Goal: Transaction & Acquisition: Book appointment/travel/reservation

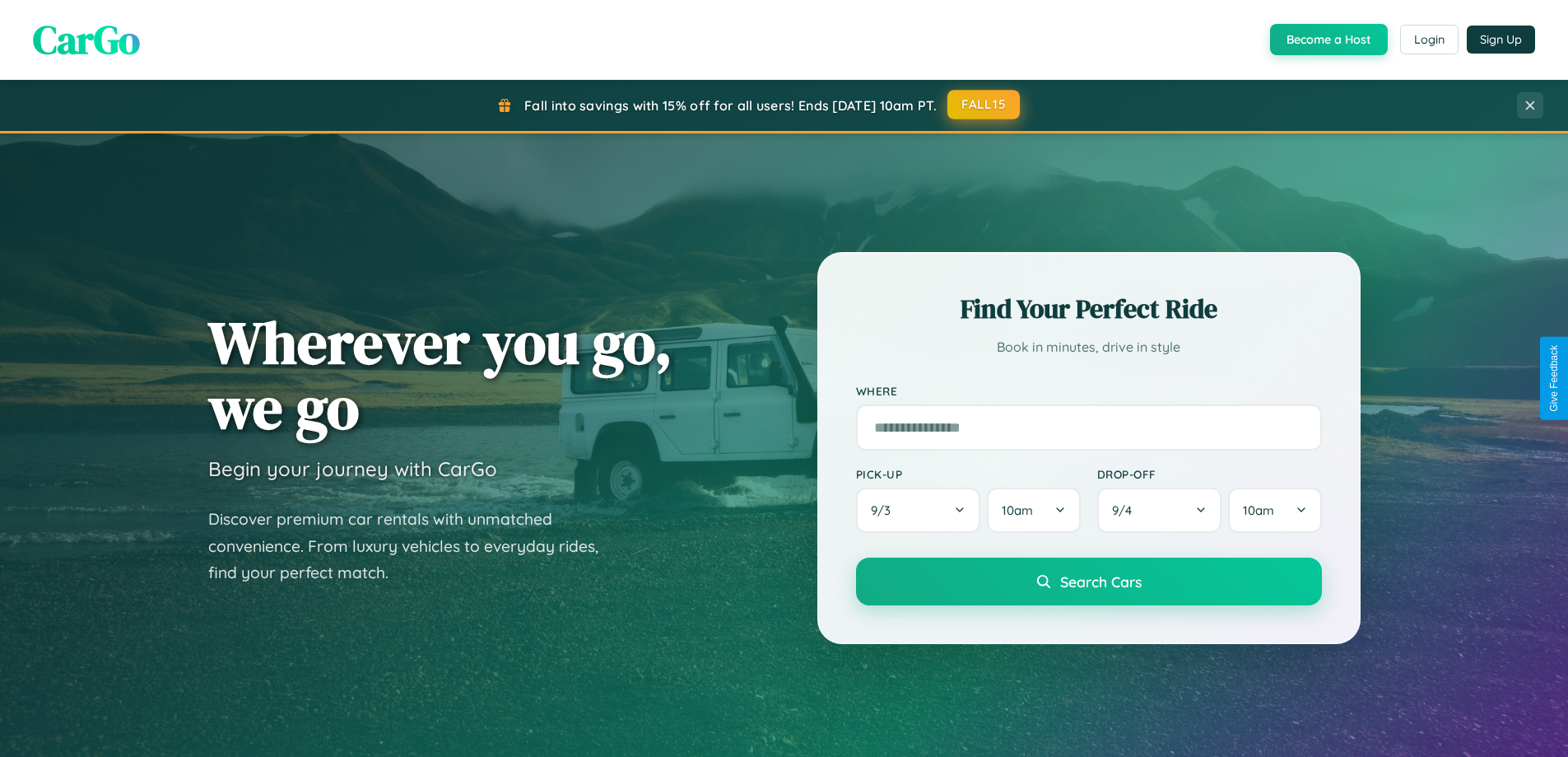
click at [985, 104] on button "FALL15" at bounding box center [984, 104] width 73 height 30
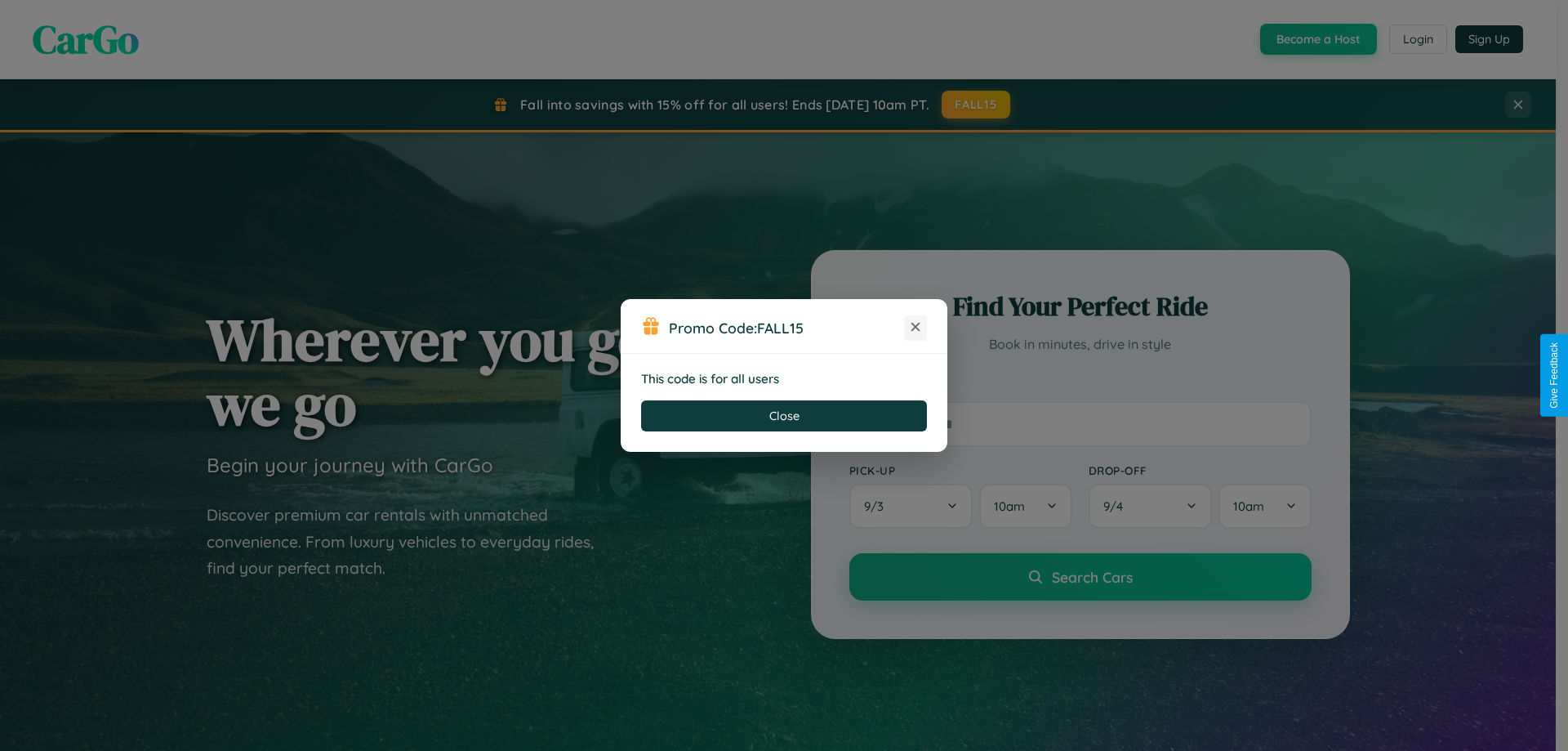
click at [915, 327] on icon at bounding box center [916, 327] width 17 height 17
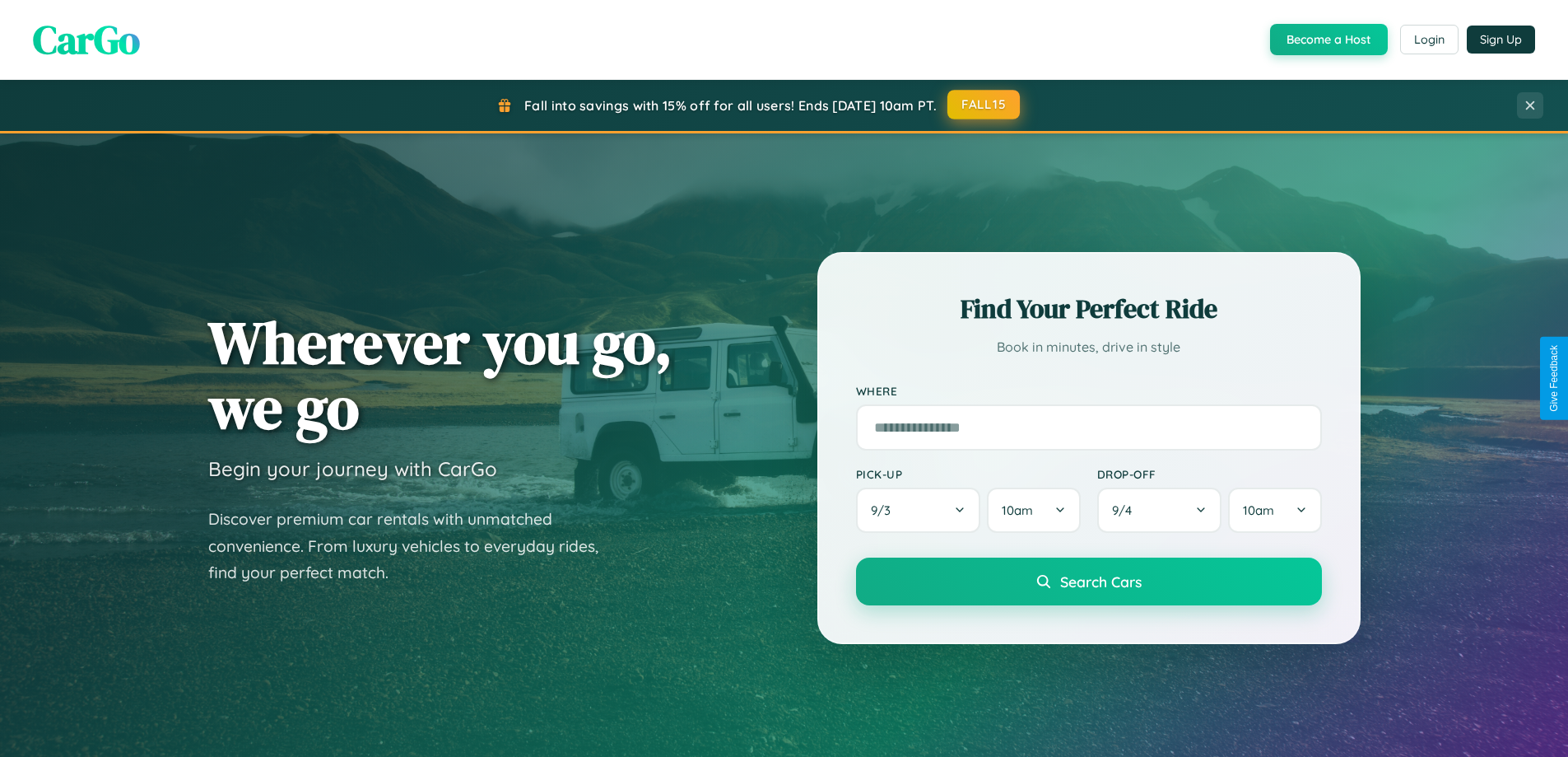
click at [985, 104] on button "FALL15" at bounding box center [984, 104] width 73 height 30
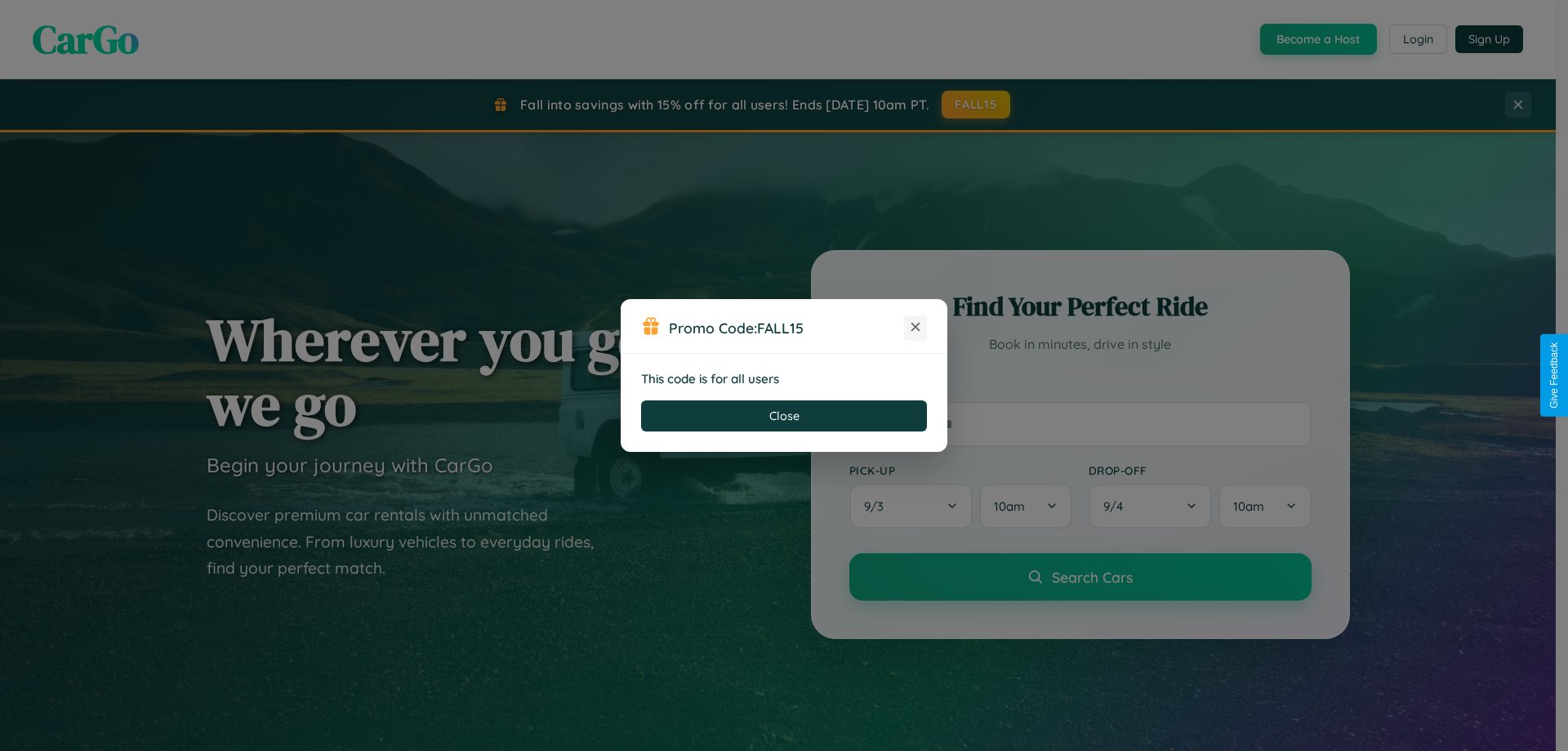
click at [915, 327] on icon at bounding box center [916, 327] width 17 height 17
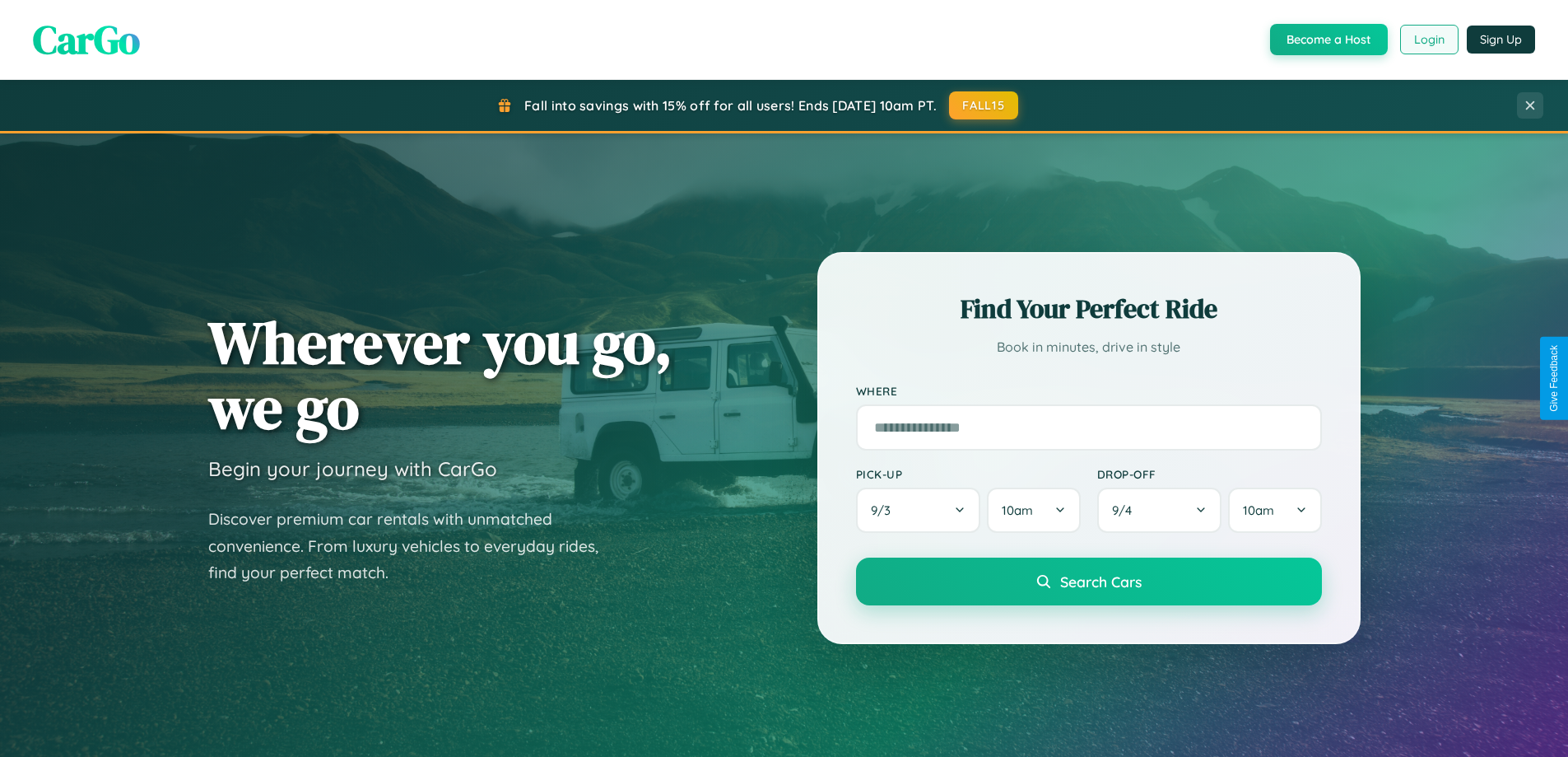
click at [1428, 39] on button "Login" at bounding box center [1429, 40] width 59 height 30
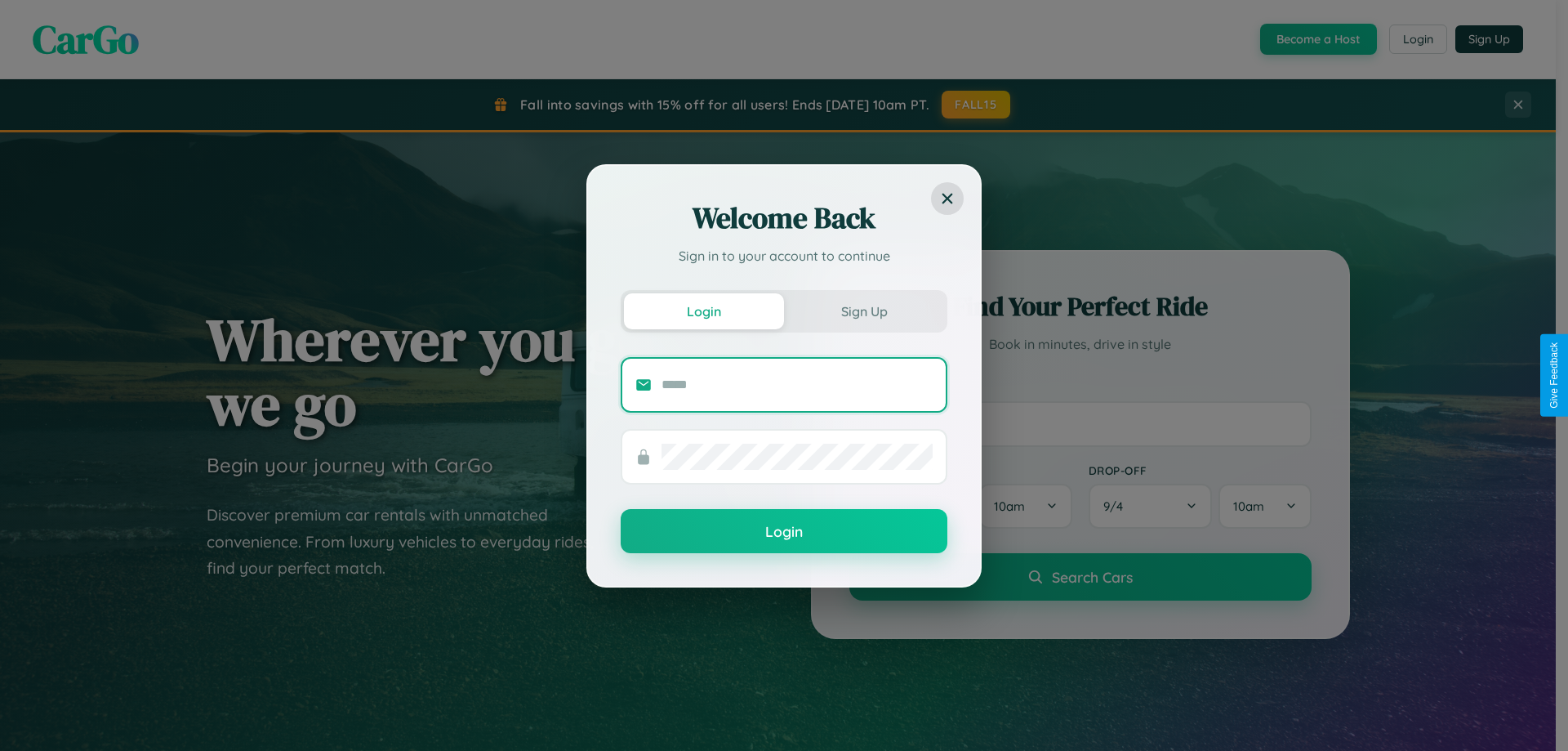
click at [797, 384] on input "text" at bounding box center [797, 385] width 271 height 26
type input "**********"
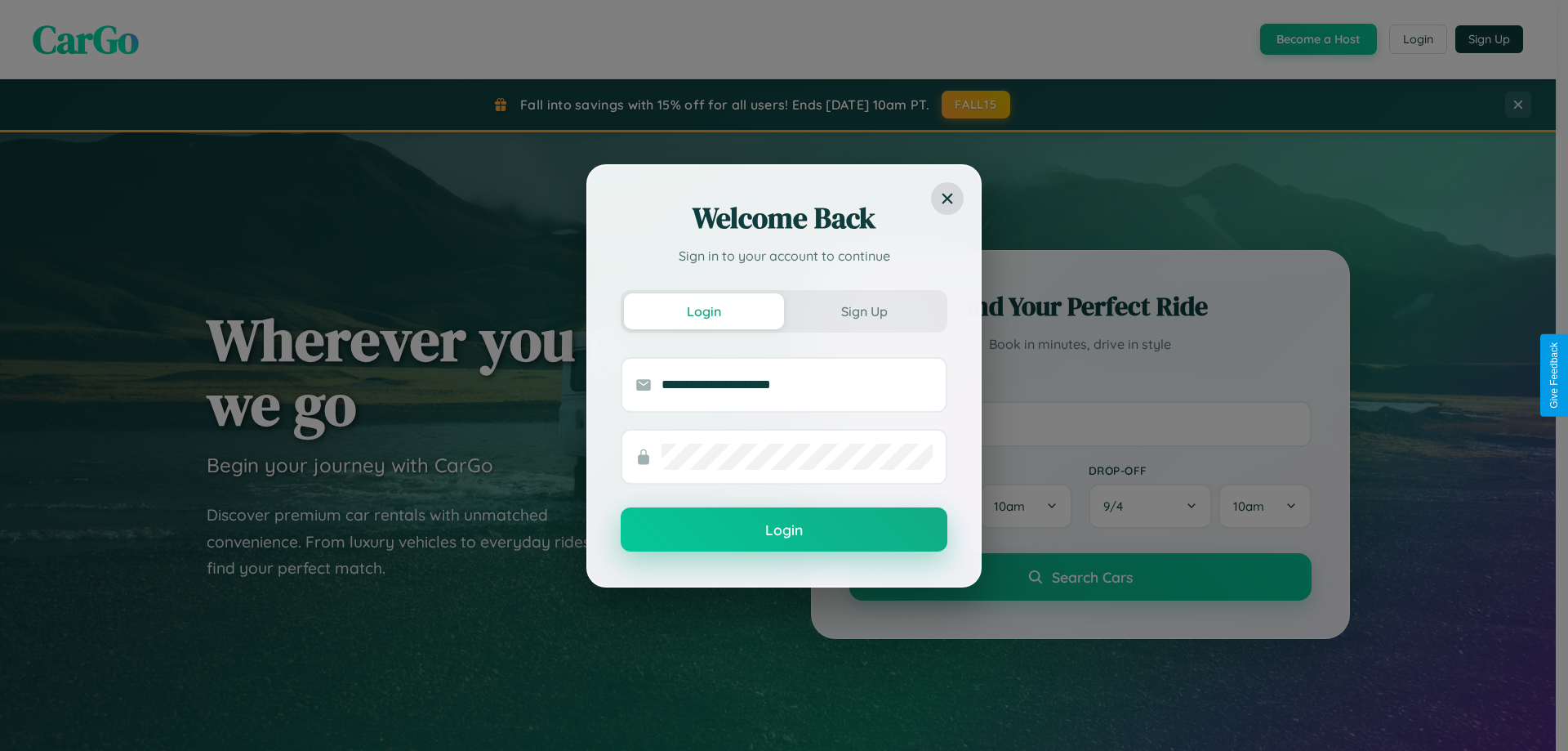
click at [784, 530] on button "Login" at bounding box center [784, 530] width 326 height 44
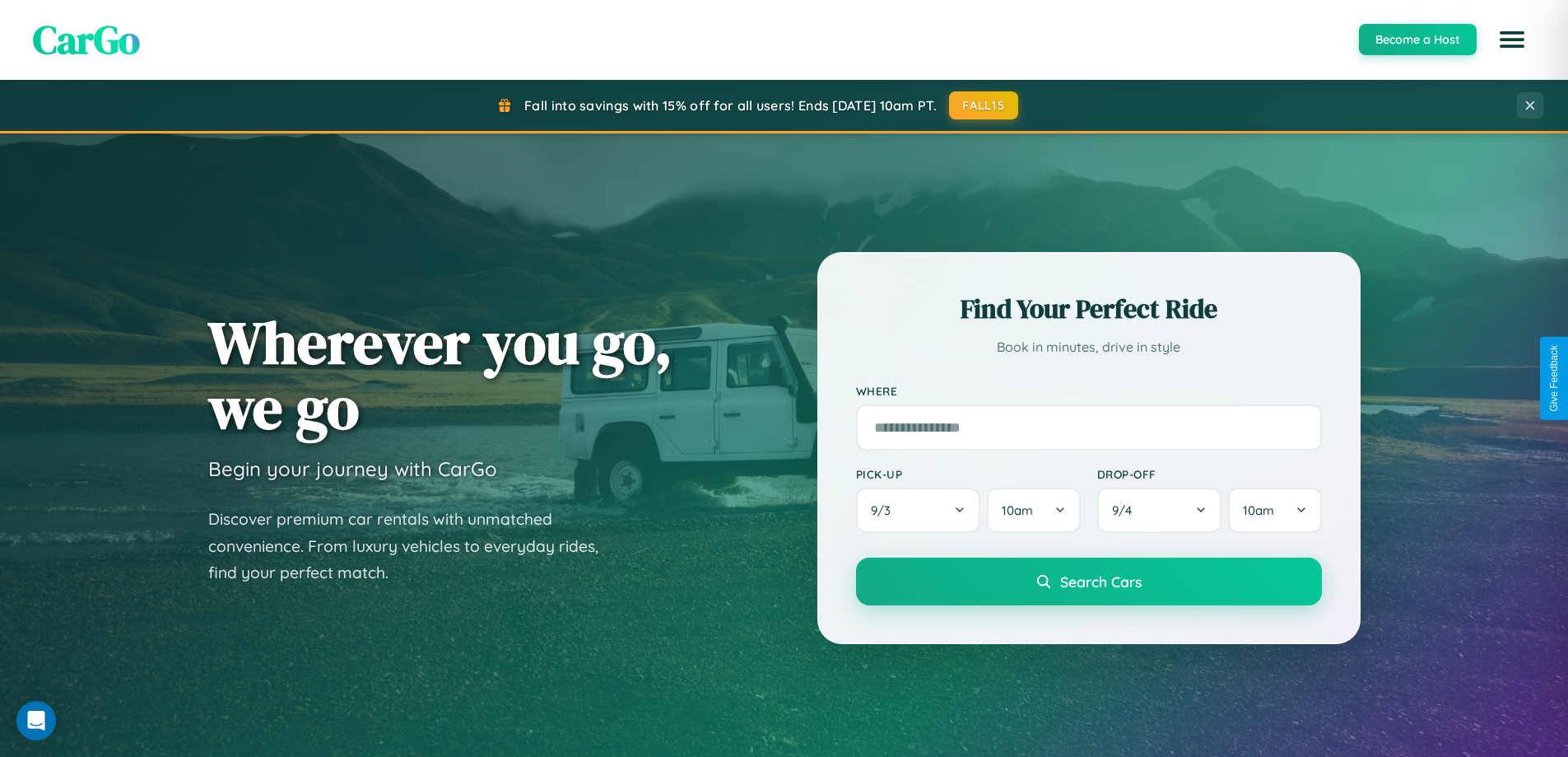
scroll to position [710, 0]
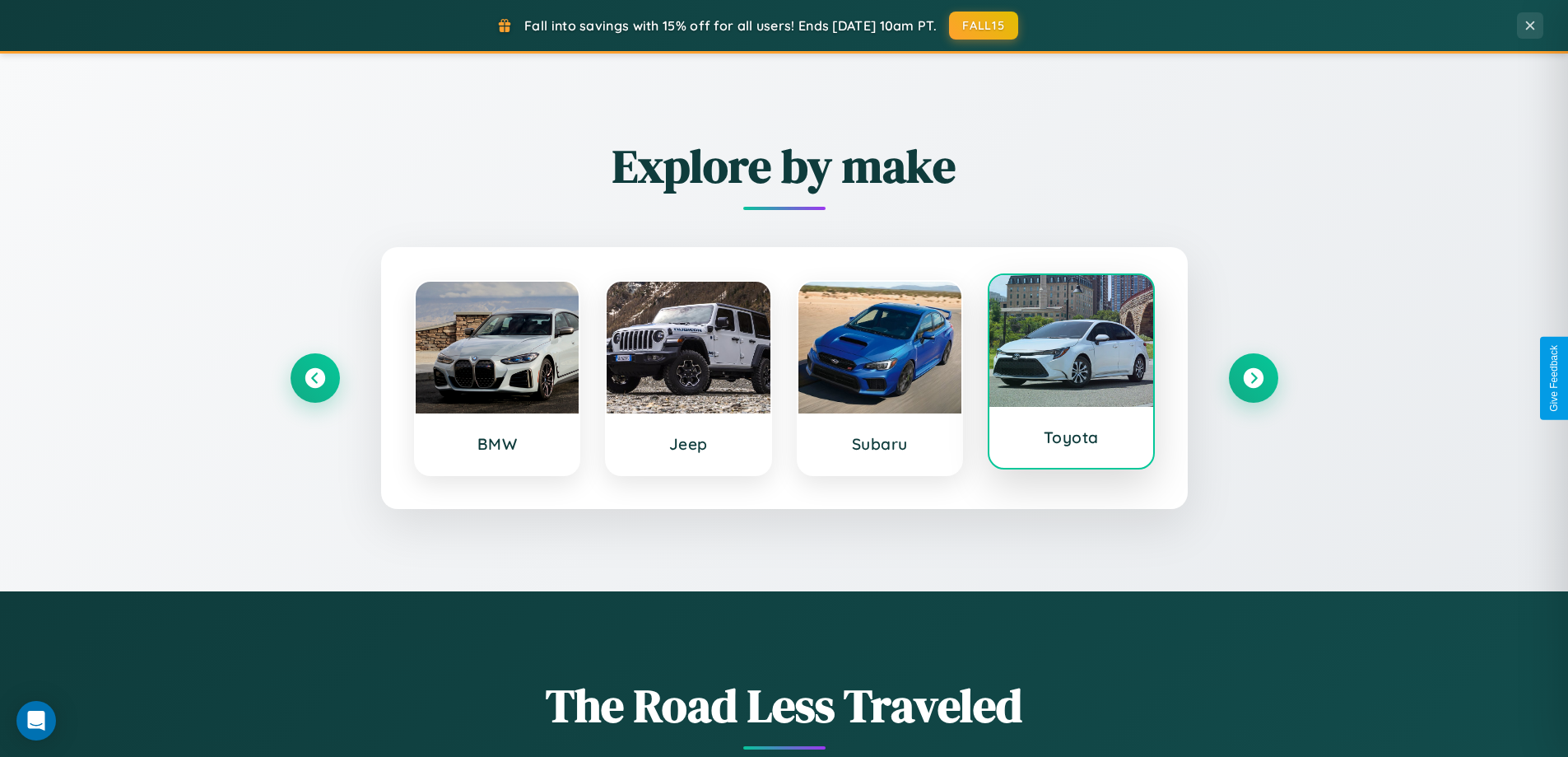
click at [1071, 372] on div at bounding box center [1071, 340] width 164 height 131
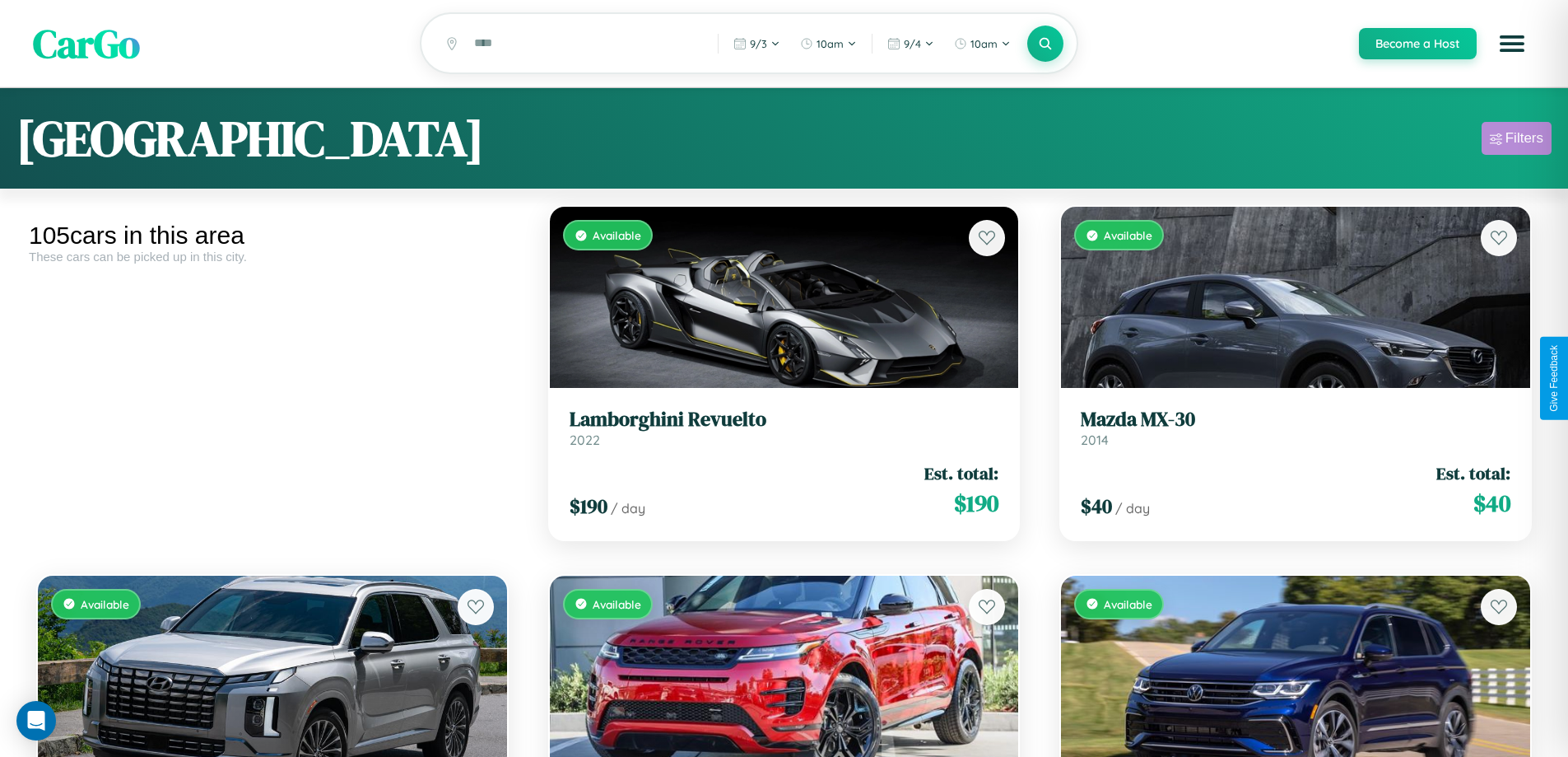
click at [1517, 141] on div "Filters" at bounding box center [1524, 139] width 38 height 17
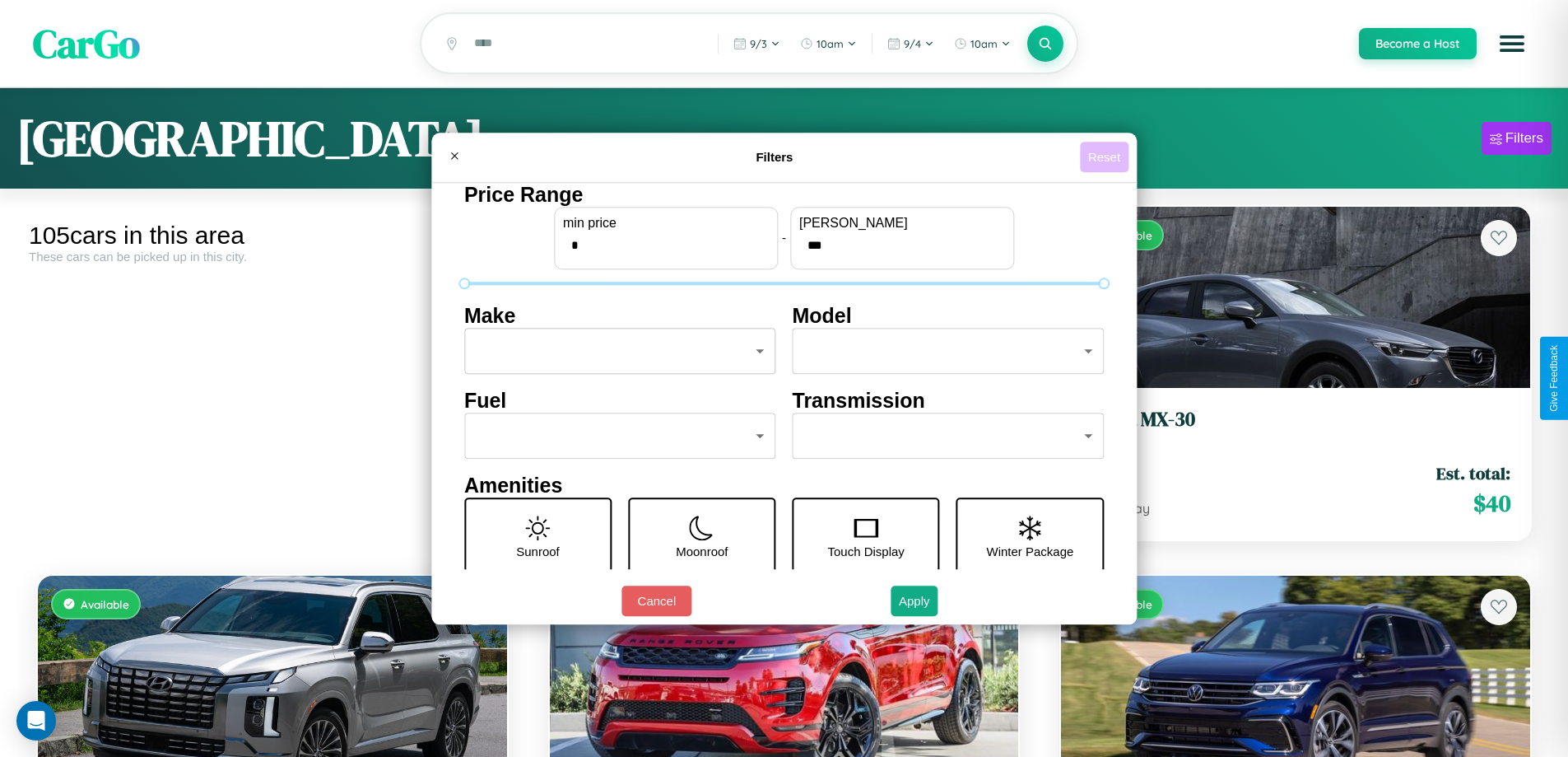
click at [1107, 157] on button "Reset" at bounding box center [1104, 157] width 48 height 31
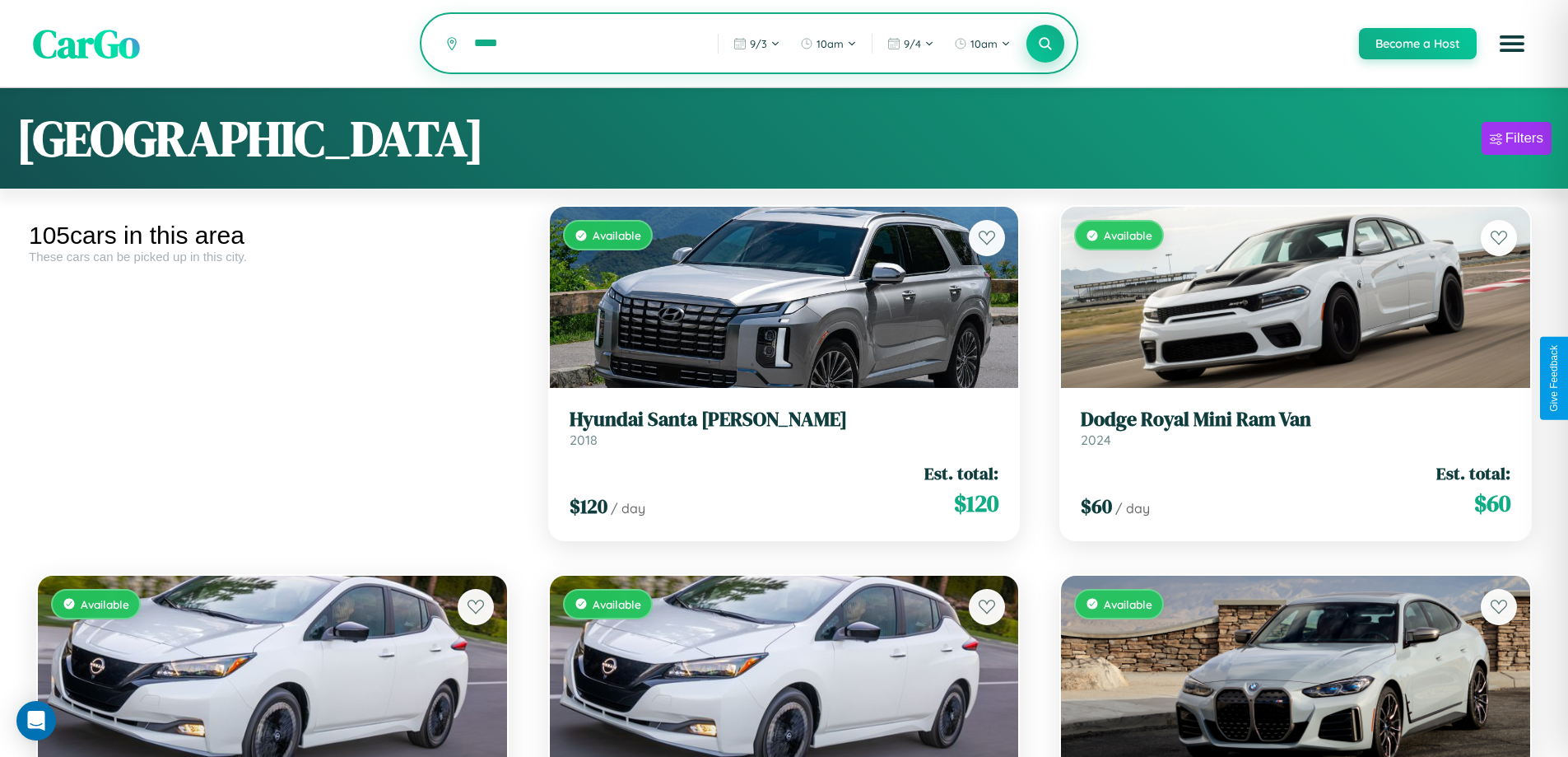
type input "*****"
click at [1044, 45] on icon at bounding box center [1045, 43] width 16 height 16
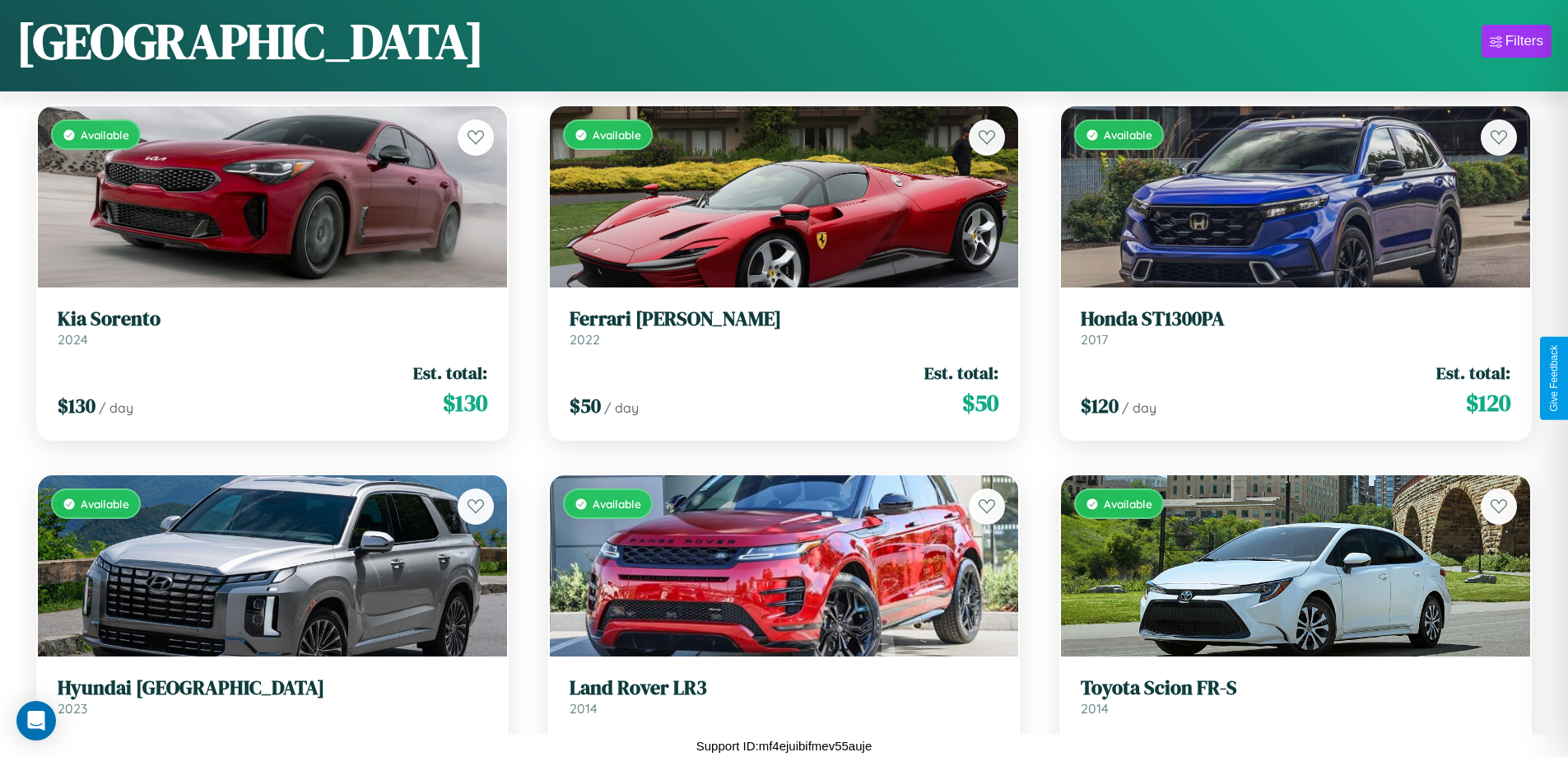
scroll to position [11562, 0]
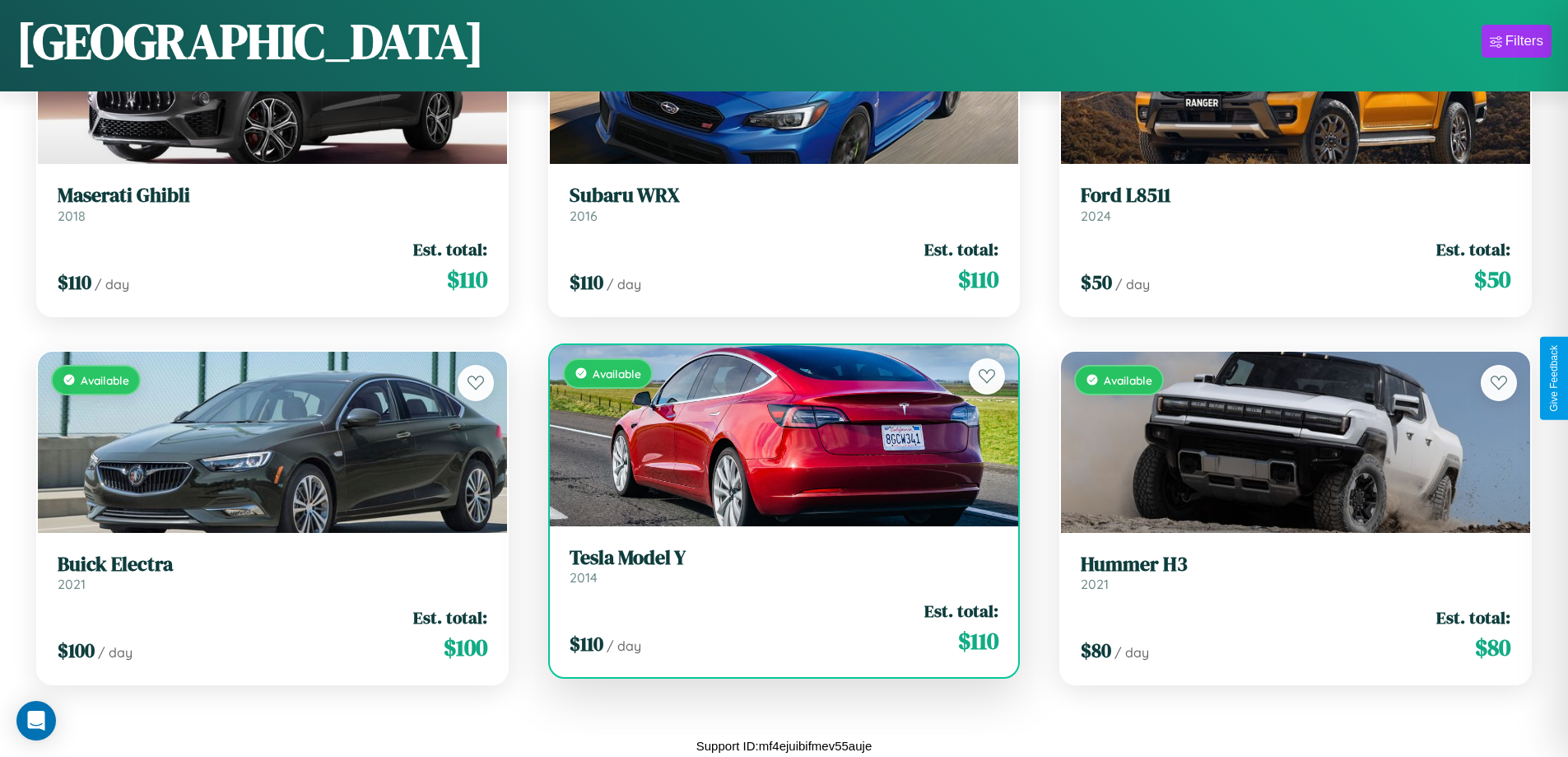
click at [777, 571] on link "Tesla Model Y 2014" at bounding box center [784, 566] width 429 height 40
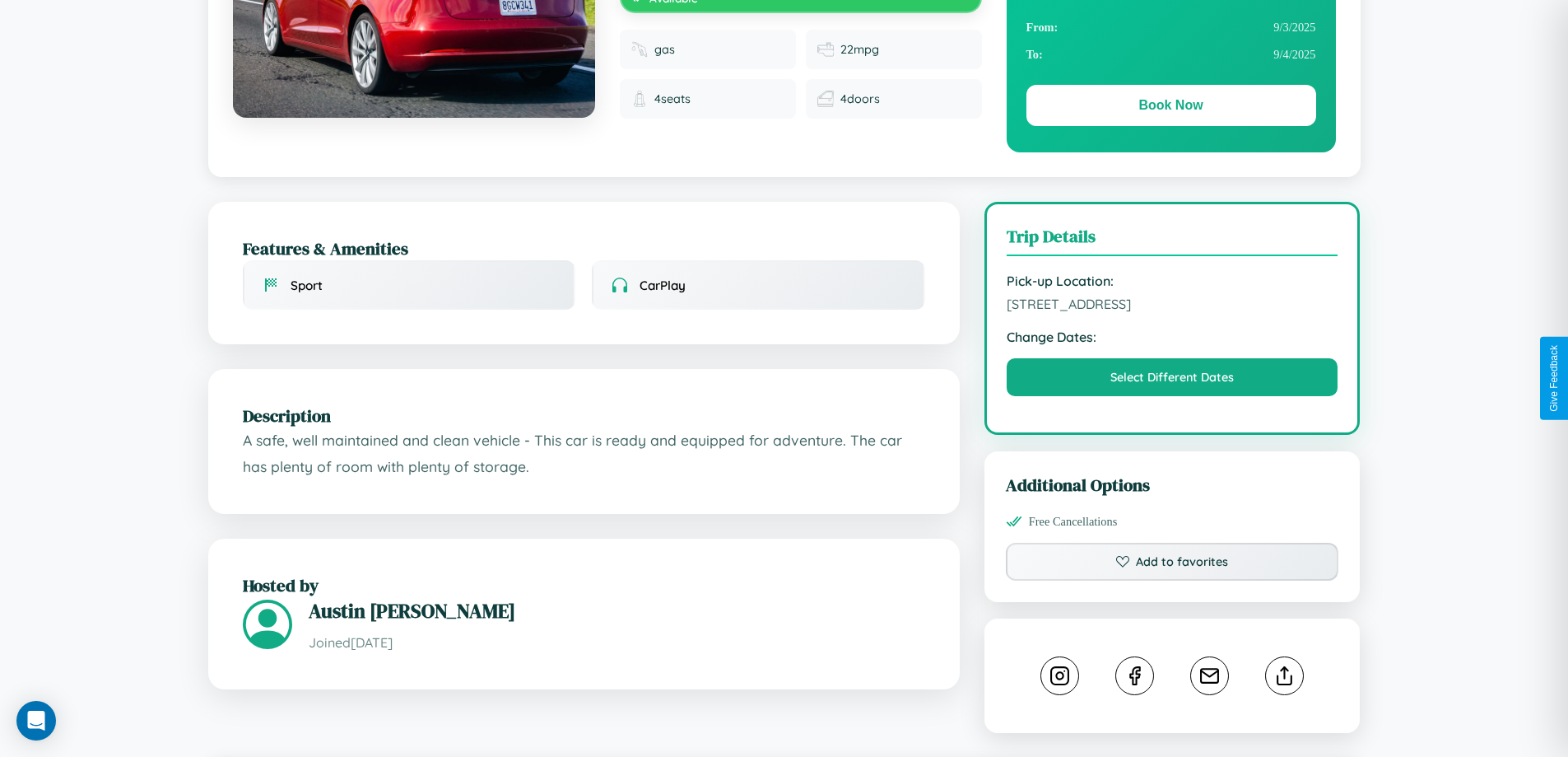
scroll to position [557, 0]
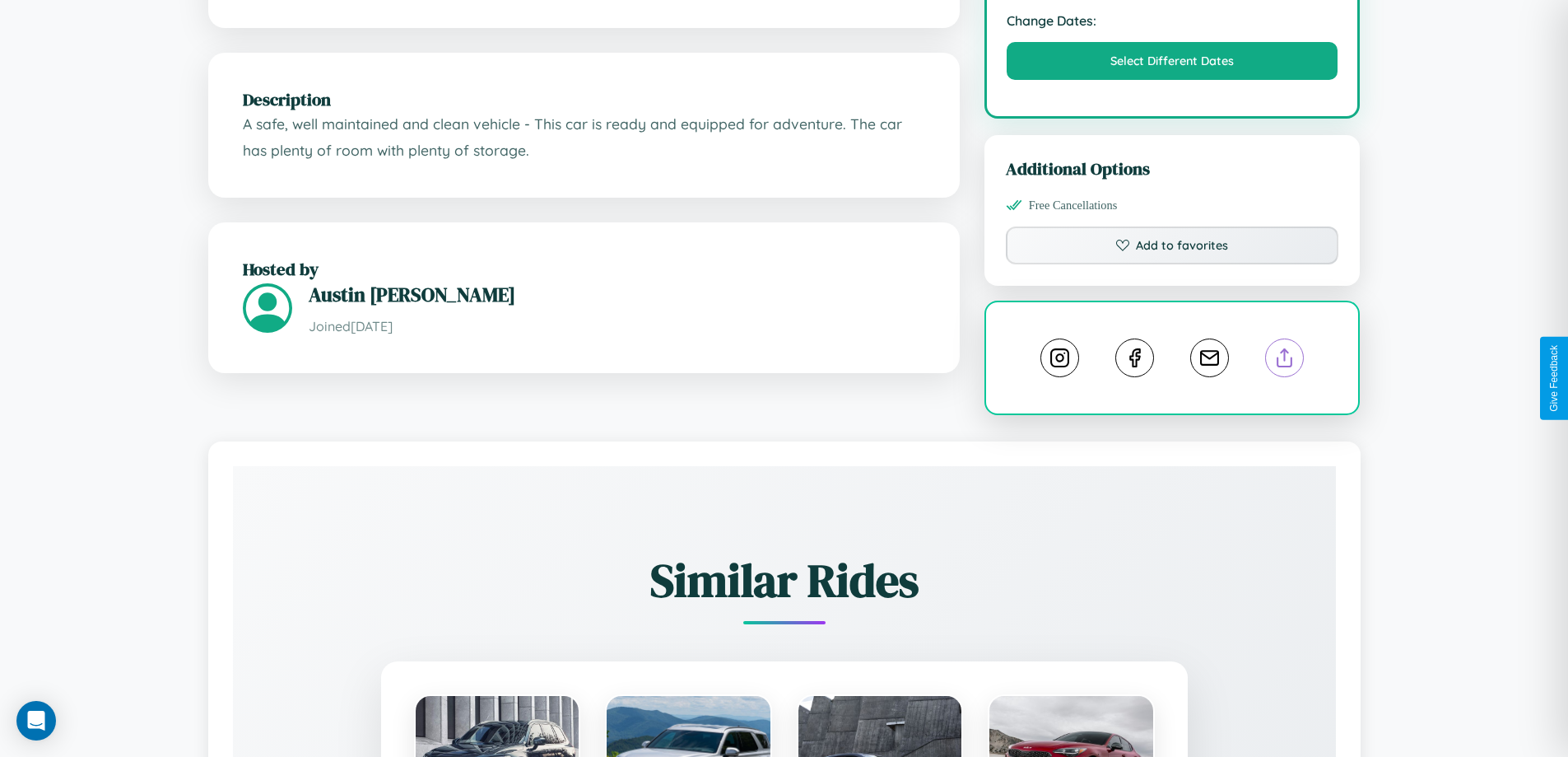
click at [1285, 361] on line at bounding box center [1285, 355] width 0 height 11
